Goal: Task Accomplishment & Management: Complete application form

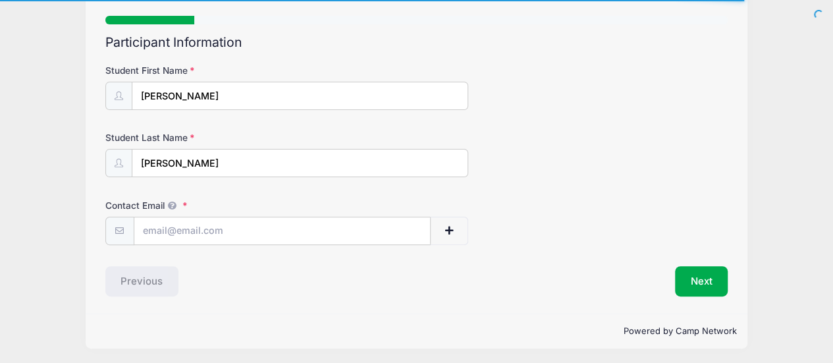
scroll to position [95, 0]
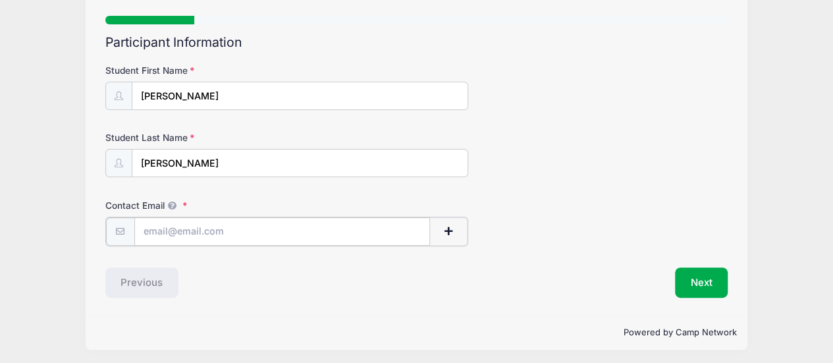
click at [277, 231] on input "Contact Email" at bounding box center [282, 231] width 296 height 28
type input "[EMAIL_ADDRESS][DOMAIN_NAME]"
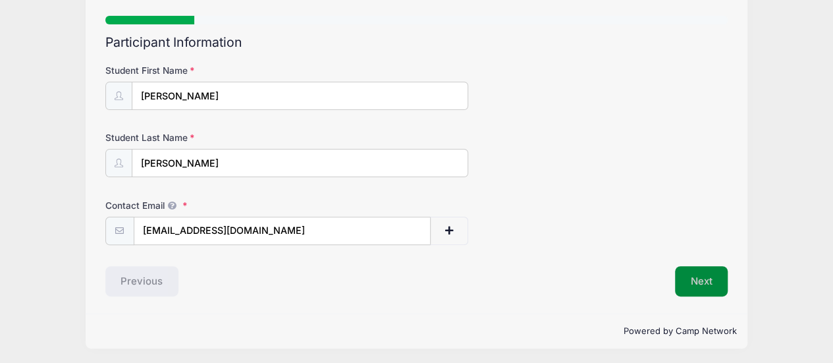
click at [689, 284] on button "Next" at bounding box center [701, 281] width 53 height 30
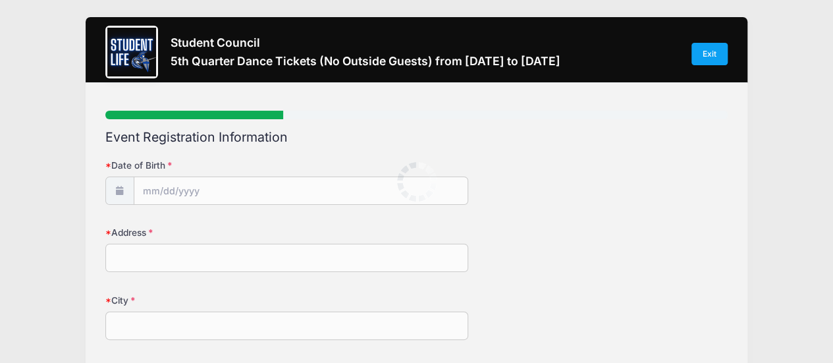
scroll to position [0, 0]
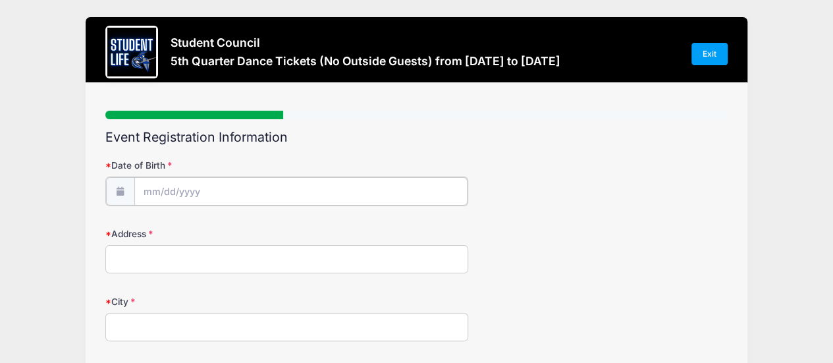
click at [153, 188] on input "Date of Birth" at bounding box center [300, 191] width 333 height 28
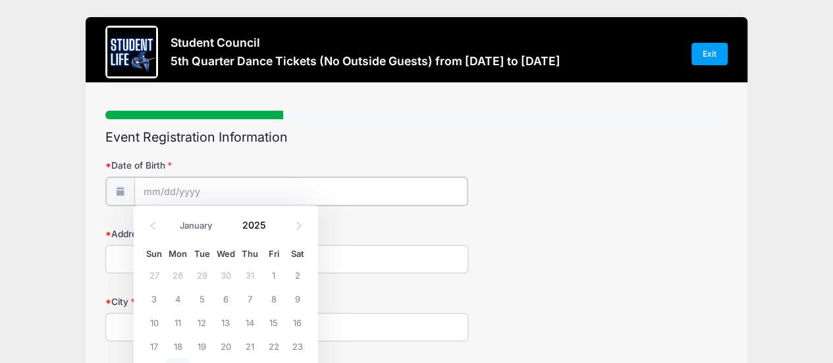
click at [154, 188] on input "Date of Birth" at bounding box center [300, 191] width 333 height 28
click at [148, 192] on input "Date of Birth" at bounding box center [300, 191] width 333 height 28
click at [146, 195] on input "Date of Birth" at bounding box center [300, 191] width 333 height 28
click at [199, 223] on select "January February March April May June July August September October November De…" at bounding box center [202, 225] width 59 height 17
select select "6"
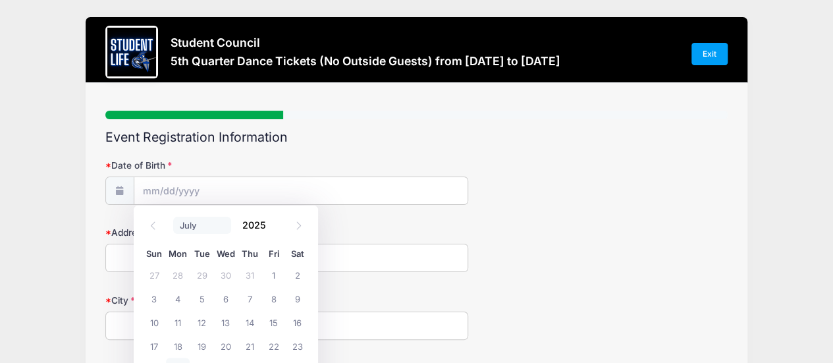
click at [173, 217] on select "January February March April May June July August September October November De…" at bounding box center [202, 225] width 59 height 17
click at [271, 219] on span at bounding box center [273, 220] width 9 height 10
click at [271, 226] on span at bounding box center [273, 230] width 9 height 10
click at [271, 227] on span at bounding box center [273, 230] width 9 height 10
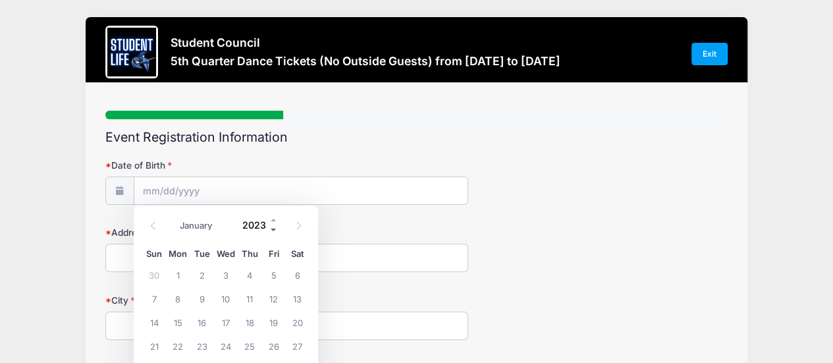
click at [271, 227] on span at bounding box center [273, 230] width 9 height 10
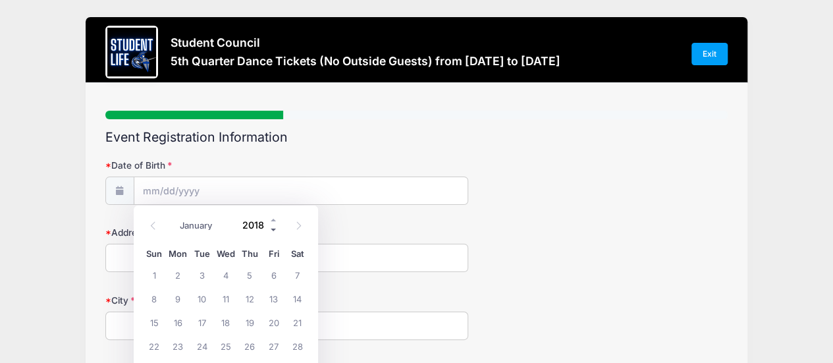
click at [271, 227] on span at bounding box center [273, 230] width 9 height 10
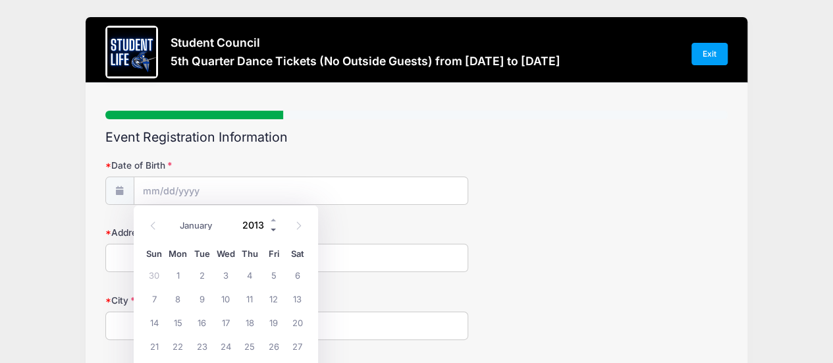
click at [271, 227] on span at bounding box center [273, 230] width 9 height 10
type input "2011"
click at [229, 350] on span "20" at bounding box center [226, 346] width 24 height 24
type input "07/20/2011"
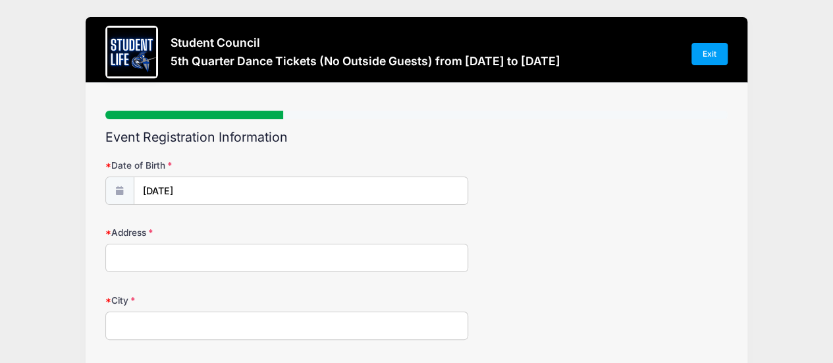
click at [188, 257] on input "Address" at bounding box center [287, 258] width 364 height 28
type input "637 West Park Avenue"
type input "Chandler"
select select "AZ"
type input "85225"
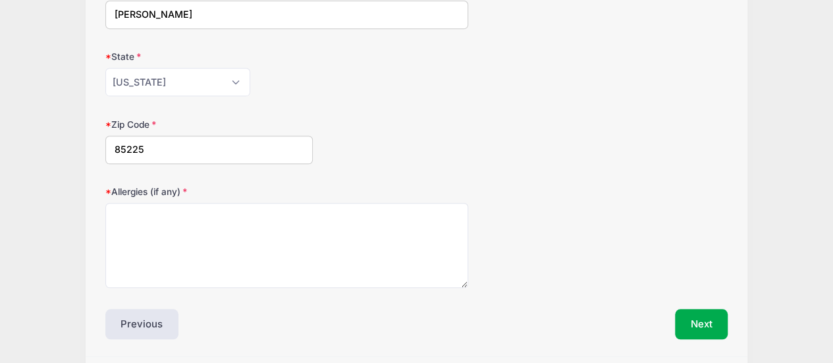
scroll to position [329, 0]
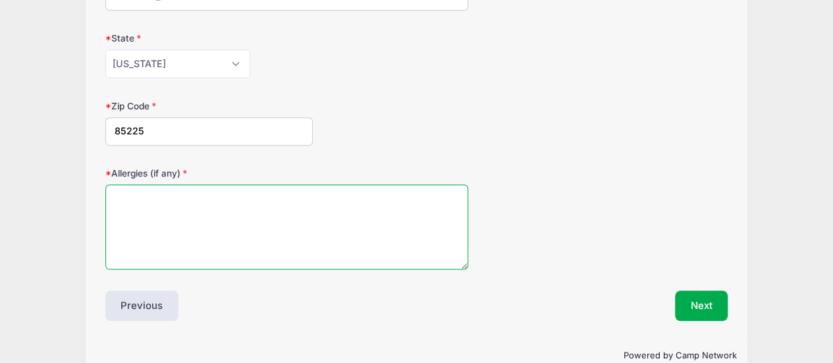
click at [300, 222] on textarea "Allergies (if any)" at bounding box center [287, 226] width 364 height 85
type textarea "poultry (chicken & turkey) shellfish"
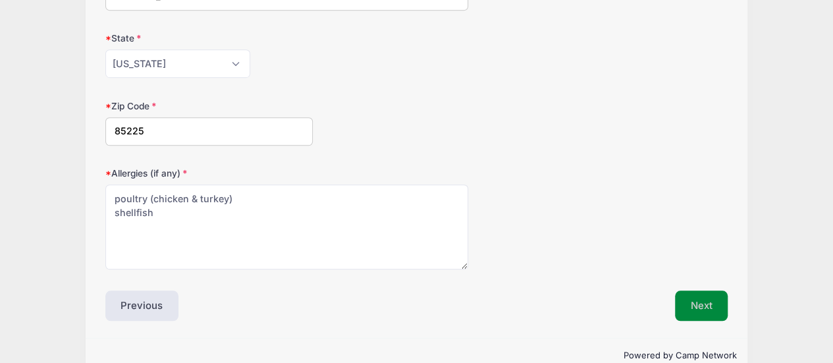
click at [696, 307] on button "Next" at bounding box center [701, 306] width 53 height 30
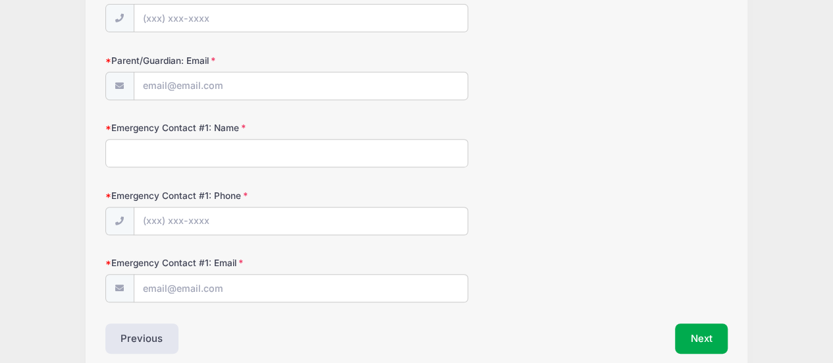
scroll to position [296, 0]
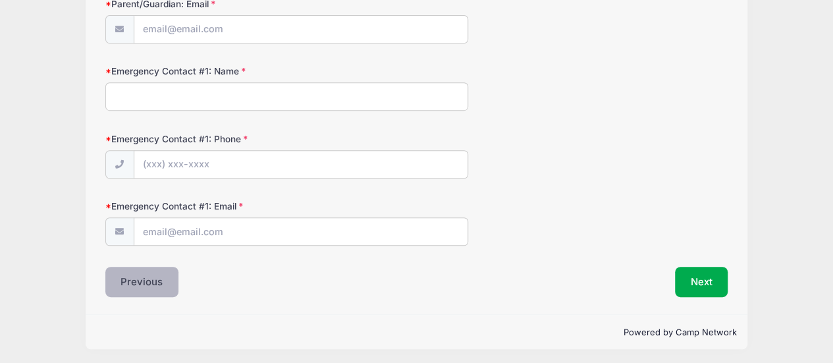
click at [132, 277] on button "Previous" at bounding box center [142, 282] width 74 height 30
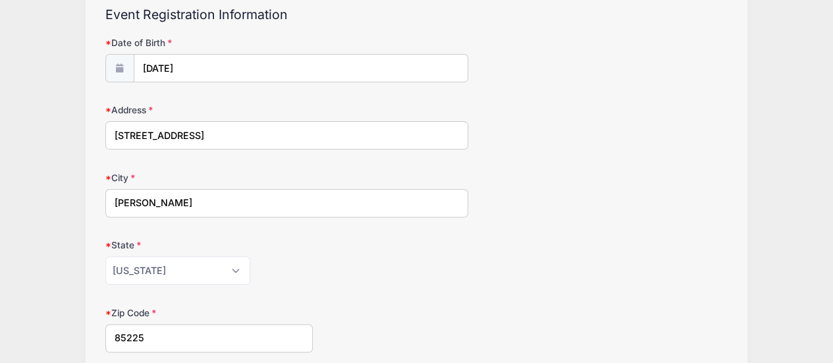
scroll to position [0, 0]
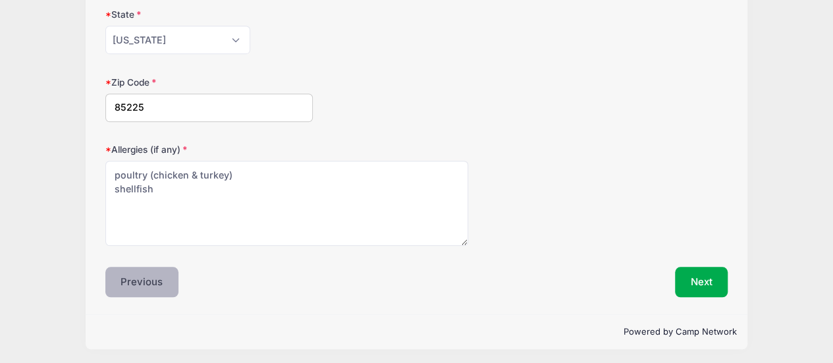
click at [150, 282] on button "Previous" at bounding box center [142, 282] width 74 height 30
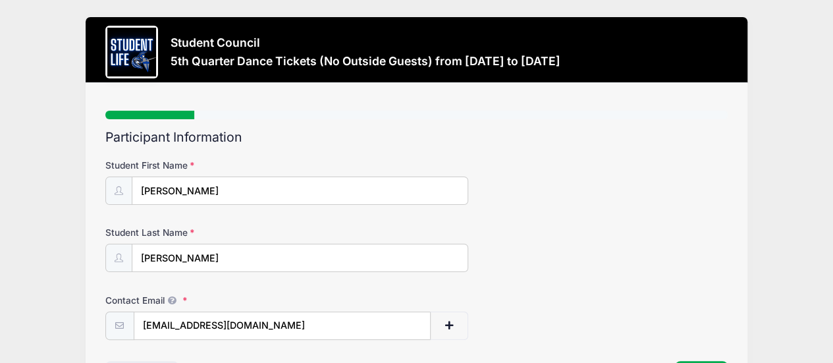
scroll to position [95, 0]
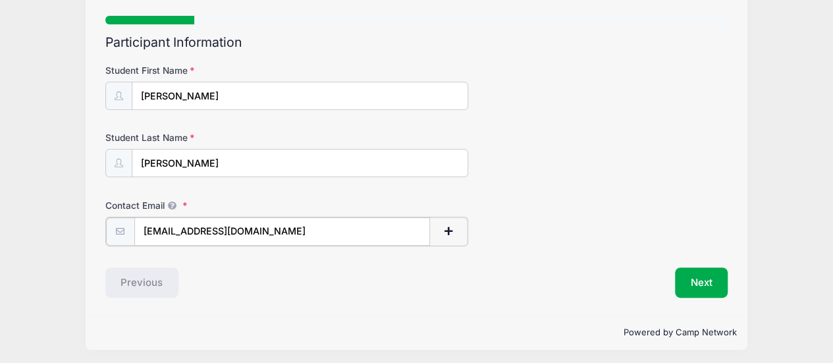
click at [255, 226] on input "[EMAIL_ADDRESS][DOMAIN_NAME]" at bounding box center [282, 231] width 296 height 28
click at [696, 281] on button "Next" at bounding box center [701, 281] width 53 height 30
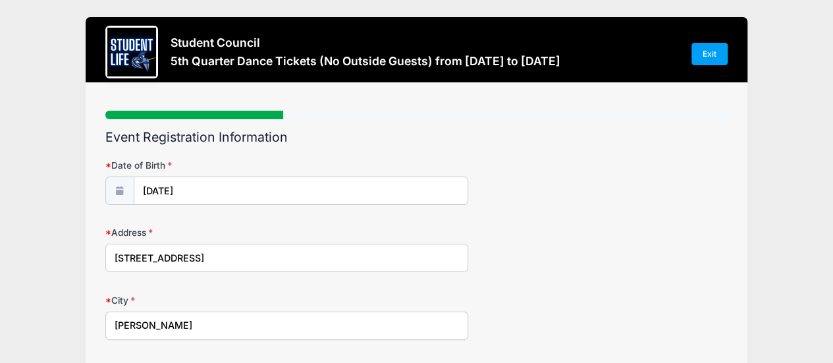
scroll to position [0, 0]
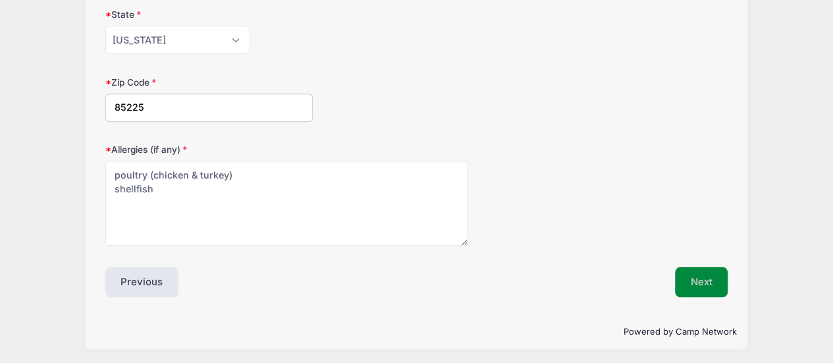
click at [714, 277] on button "Next" at bounding box center [701, 282] width 53 height 30
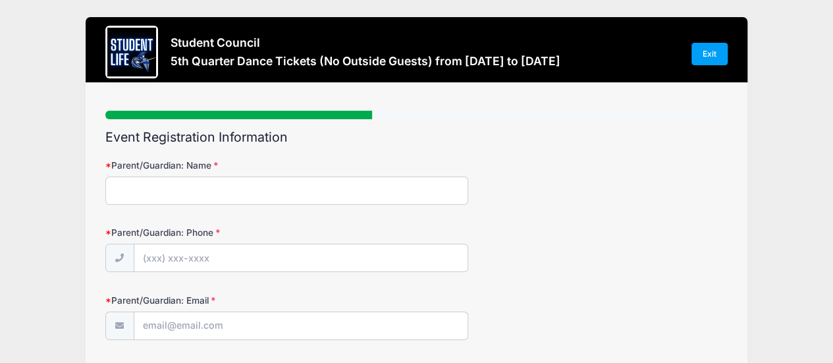
click at [285, 183] on input "Parent/Guardian: Name" at bounding box center [287, 191] width 364 height 28
type input "Sara Botma"
type input "(602) 317-8467"
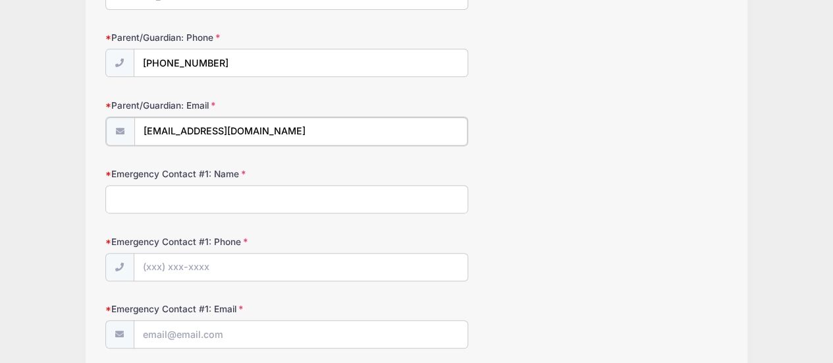
scroll to position [198, 0]
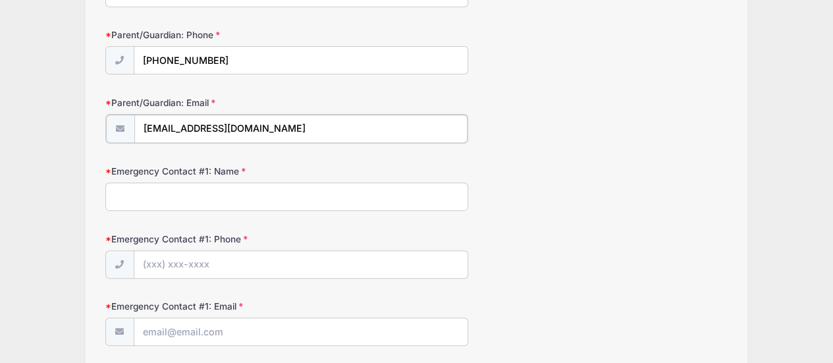
type input "[EMAIL_ADDRESS][DOMAIN_NAME]"
click at [201, 201] on input "Emergency Contact #1: Name" at bounding box center [287, 195] width 364 height 28
type input "Sara Botma"
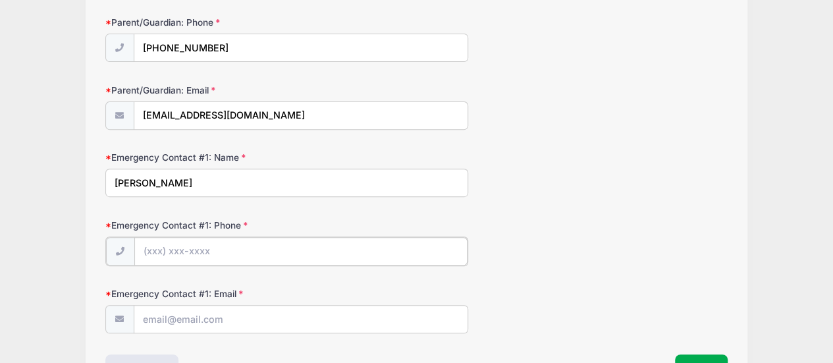
scroll to position [231, 0]
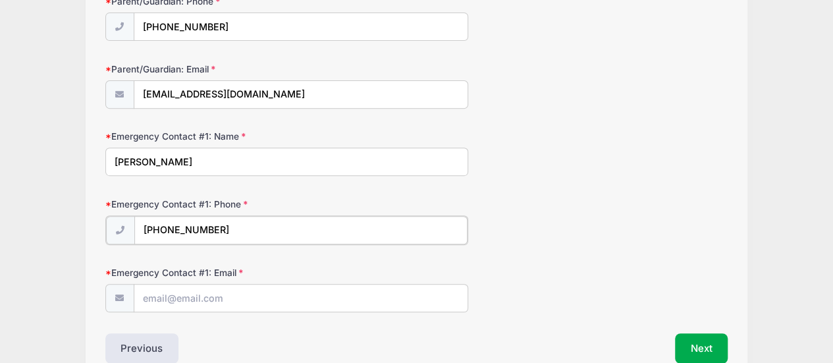
type input "(602) 317-8467"
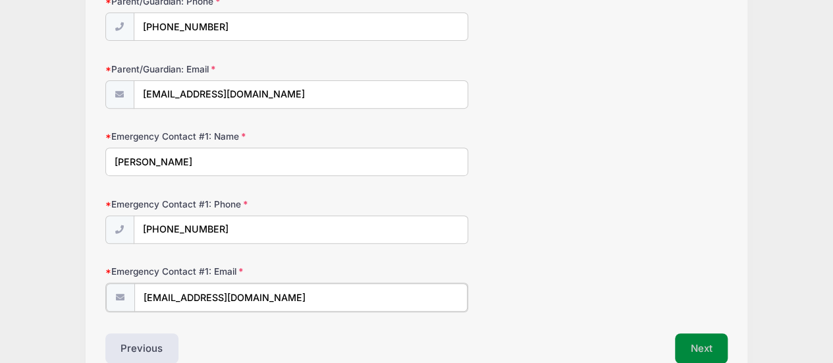
type input "slbotma@Hotmail.com"
click at [702, 343] on button "Next" at bounding box center [701, 347] width 53 height 30
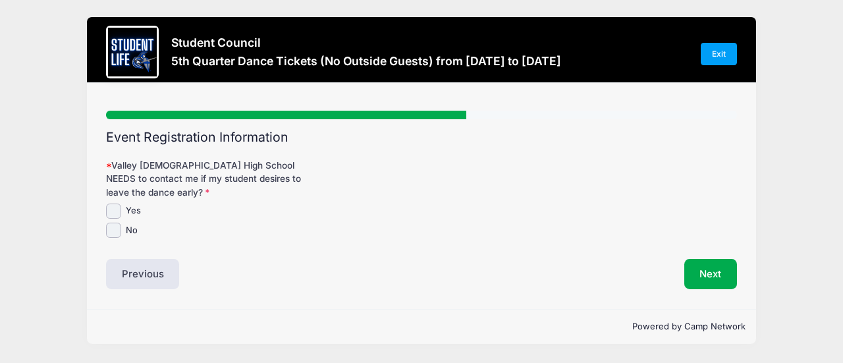
scroll to position [0, 0]
click at [114, 211] on input "Yes" at bounding box center [113, 211] width 15 height 15
checkbox input "true"
click at [727, 280] on button "Next" at bounding box center [711, 274] width 53 height 30
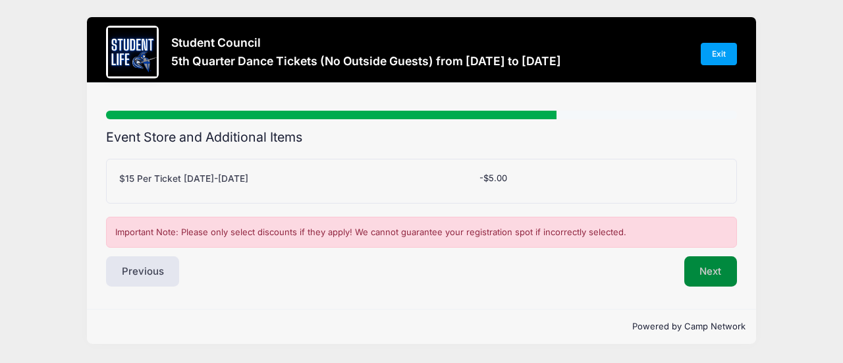
click at [712, 277] on button "Next" at bounding box center [711, 271] width 53 height 30
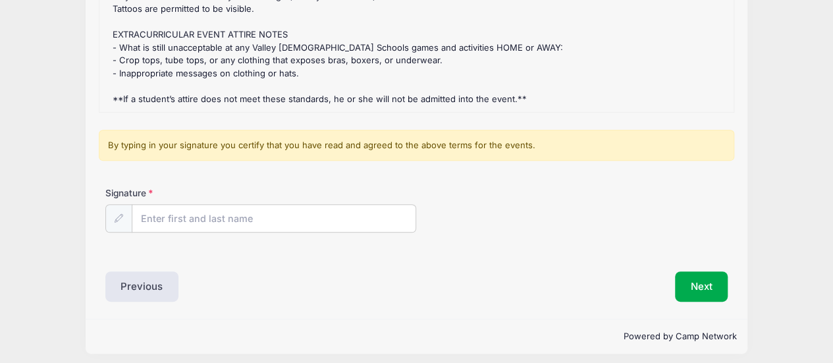
scroll to position [254, 0]
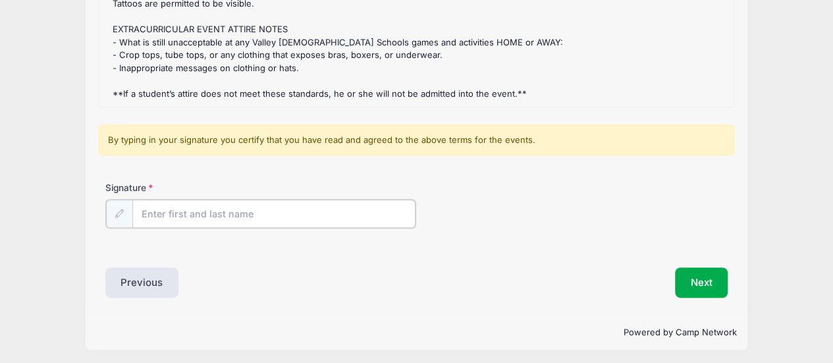
click at [237, 223] on input "Signature" at bounding box center [274, 214] width 284 height 28
type input "Sara Botma"
click at [702, 288] on button "Next" at bounding box center [701, 281] width 53 height 30
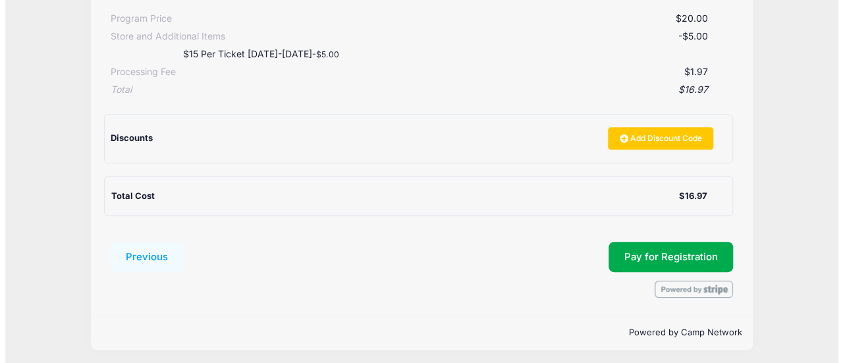
scroll to position [274, 0]
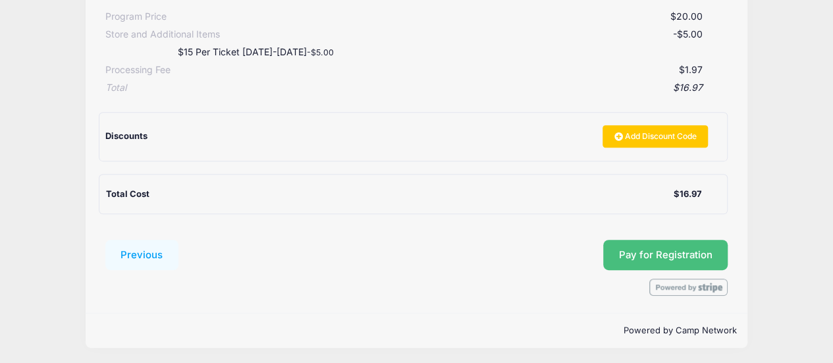
click at [683, 256] on span "Pay for Registration" at bounding box center [666, 255] width 94 height 12
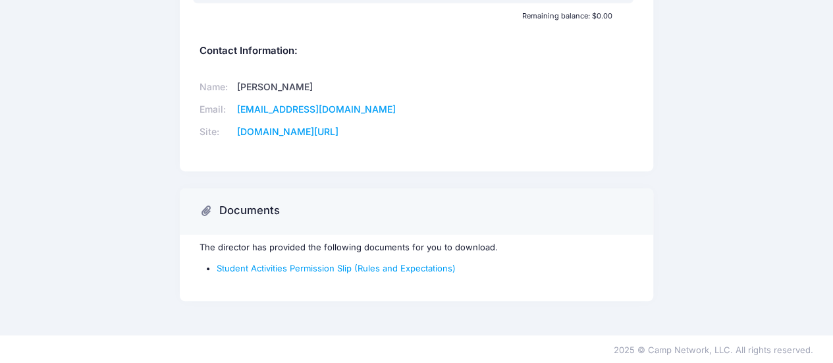
scroll to position [401, 0]
click at [336, 268] on link "Student Activities Permission Slip (Rules and Expectations)" at bounding box center [336, 267] width 239 height 11
